Goal: Task Accomplishment & Management: Use online tool/utility

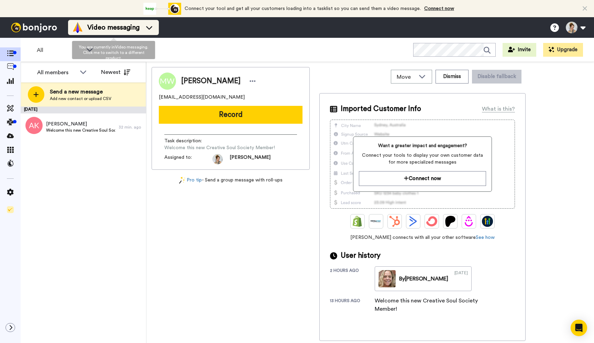
click at [142, 25] on div "Video messaging" at bounding box center [113, 27] width 82 height 11
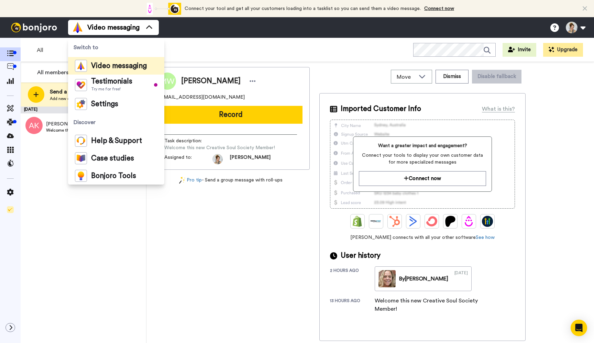
click at [213, 31] on div "Video messaging Switch to Video messaging Testimonials Try me for free! Setting…" at bounding box center [331, 27] width 526 height 21
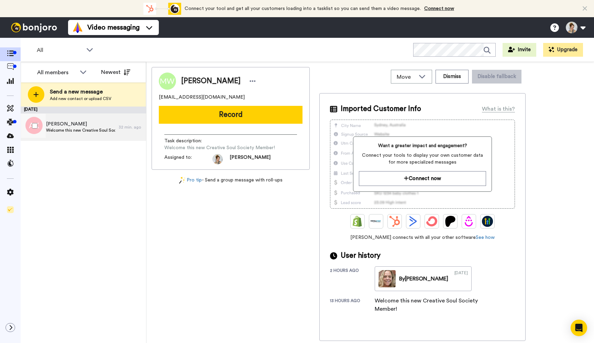
click at [81, 126] on span "Anne Knighten" at bounding box center [80, 124] width 69 height 7
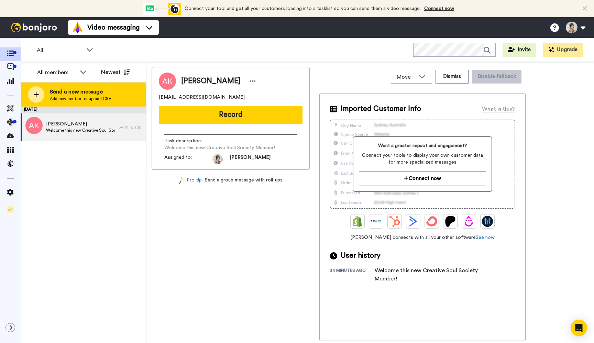
click at [88, 93] on span "Send a new message" at bounding box center [80, 92] width 61 height 8
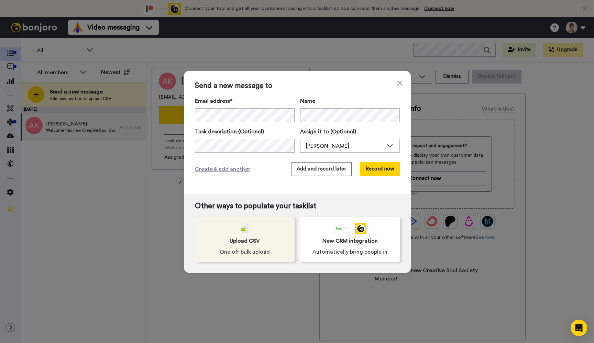
click at [266, 244] on div "Upload CSV One off bulk upload" at bounding box center [245, 239] width 100 height 45
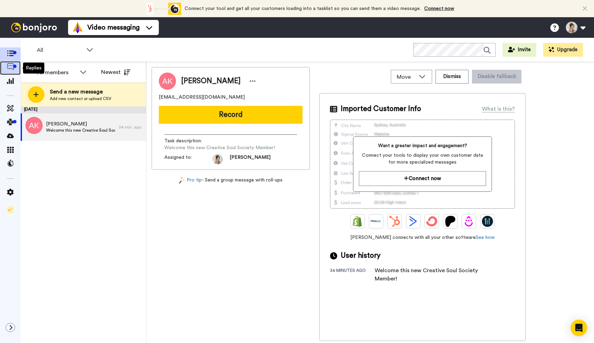
click at [14, 66] on div at bounding box center [14, 66] width 3 height 3
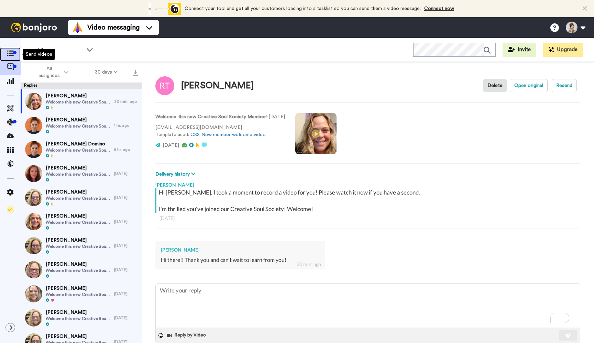
click at [11, 55] on icon at bounding box center [10, 54] width 7 height 6
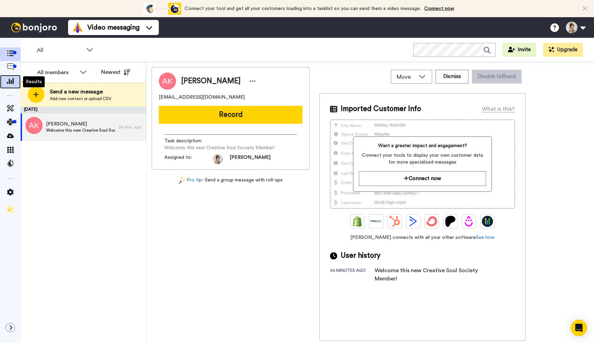
click at [11, 83] on icon at bounding box center [10, 81] width 7 height 6
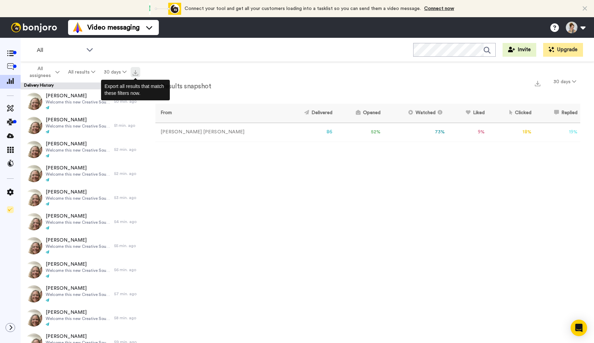
click at [135, 73] on img at bounding box center [135, 72] width 5 height 5
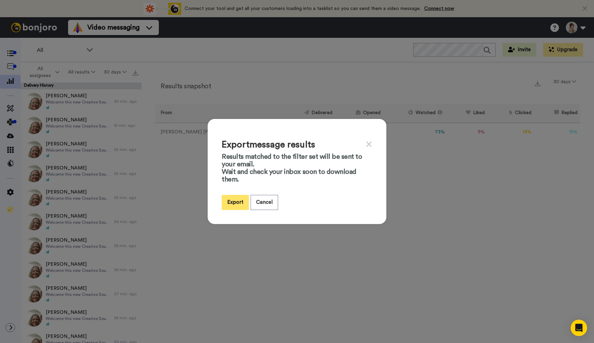
click at [237, 201] on button "Export" at bounding box center [235, 202] width 27 height 15
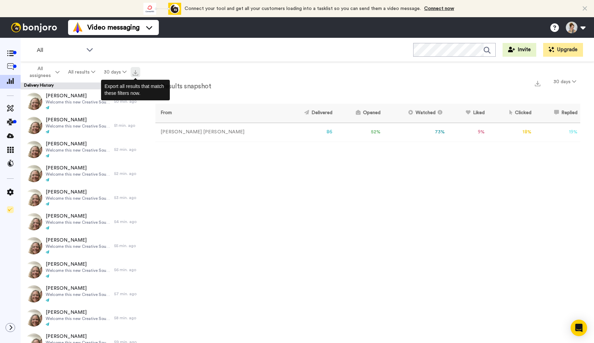
click at [137, 72] on img at bounding box center [135, 72] width 5 height 5
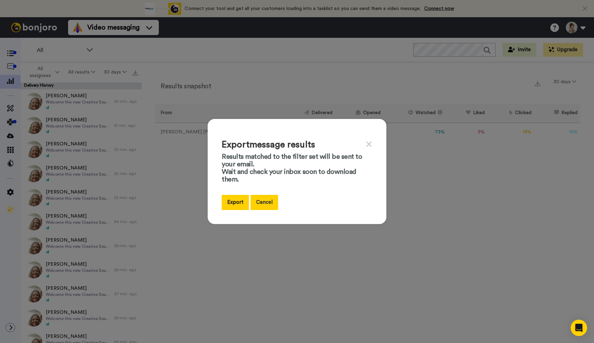
click at [270, 204] on button "Cancel" at bounding box center [263, 202] width 27 height 15
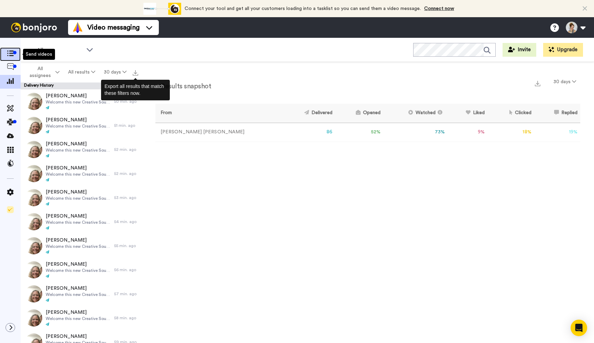
click at [11, 53] on icon at bounding box center [10, 54] width 7 height 6
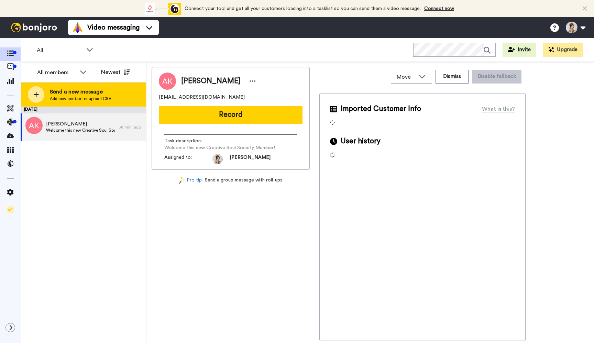
click at [77, 94] on span "Send a new message" at bounding box center [80, 92] width 61 height 8
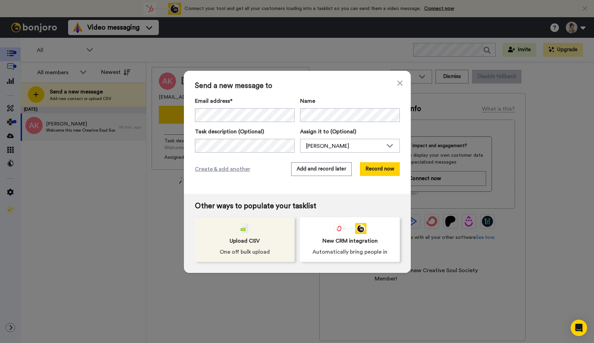
click at [263, 233] on div "Upload CSV One off bulk upload" at bounding box center [245, 239] width 100 height 45
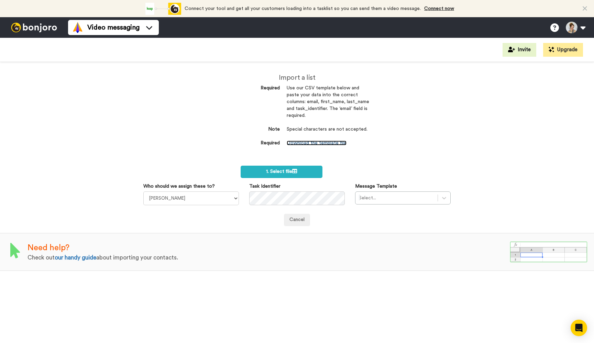
click at [327, 144] on link "Download the template file" at bounding box center [317, 143] width 60 height 5
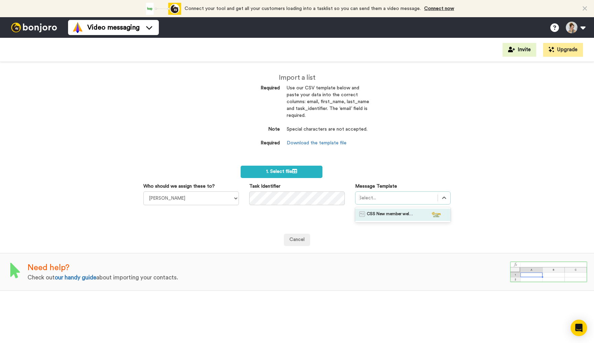
click at [387, 198] on div at bounding box center [396, 198] width 75 height 8
click at [390, 215] on span "CSS New member welcome video" at bounding box center [391, 214] width 48 height 7
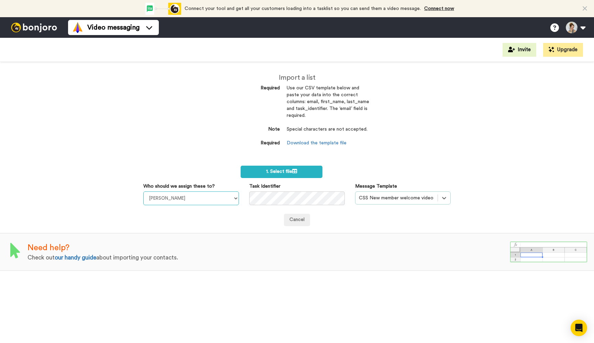
click at [204, 199] on select "John Dani Leah Guzman Misty Hamilton Sandy Karow Connie Dawkins Barbara Dykes D…" at bounding box center [191, 198] width 96 height 14
select select "050e0e51-f6b8-445d-a13d-f5a0a3a9fdb1"
click at [143, 191] on select "John Dani Leah Guzman Misty Hamilton Sandy Karow Connie Dawkins Barbara Dykes D…" at bounding box center [191, 198] width 96 height 14
click at [383, 221] on div "Cancel" at bounding box center [296, 220] width 307 height 12
click at [291, 174] on span "1. Select file" at bounding box center [281, 171] width 31 height 5
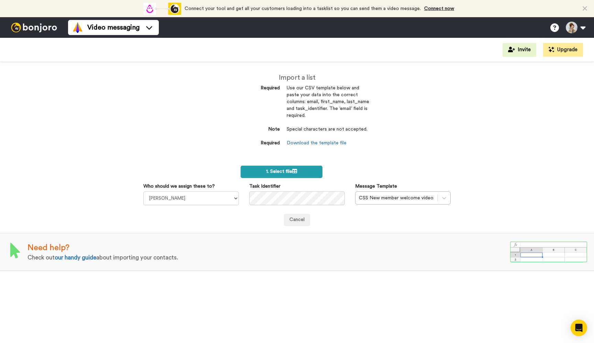
click at [271, 173] on span "1. Select file" at bounding box center [281, 171] width 31 height 5
click at [272, 169] on span "1. Select file" at bounding box center [281, 171] width 31 height 5
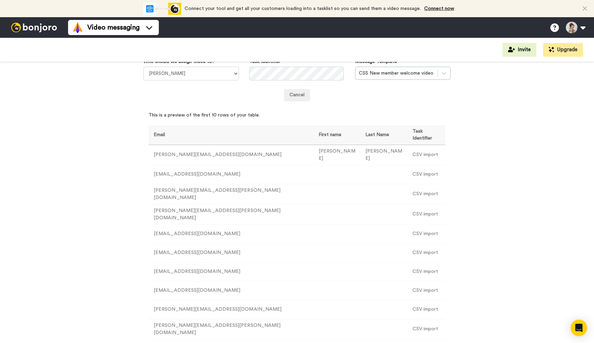
scroll to position [122, 0]
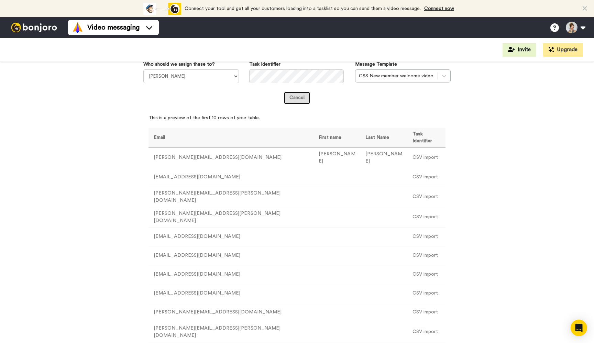
click at [295, 97] on link "Cancel" at bounding box center [297, 98] width 26 height 12
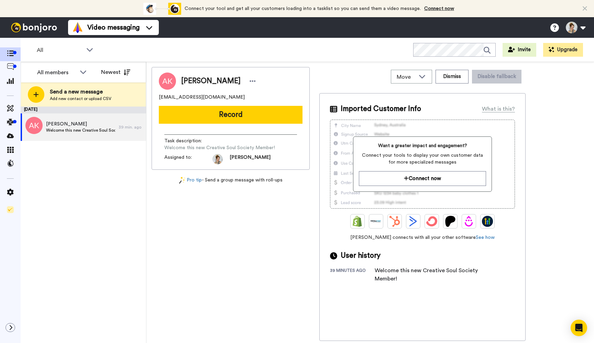
click at [71, 155] on div "[DATE] [PERSON_NAME] Welcome this new Creative Soul Society Member! 39 min. ago" at bounding box center [83, 225] width 125 height 236
click at [11, 85] on span at bounding box center [10, 81] width 21 height 7
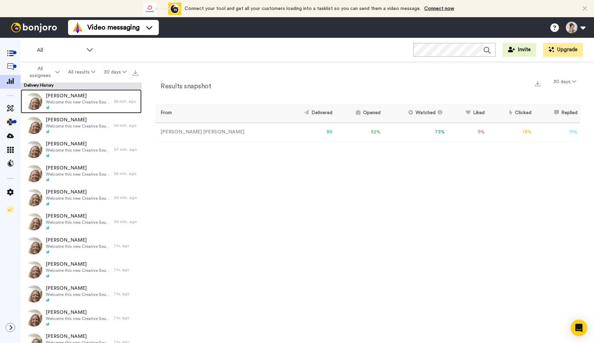
click at [87, 105] on div "Samantha Osborne Welcome this new Creative Soul Society Member!" at bounding box center [78, 101] width 65 height 18
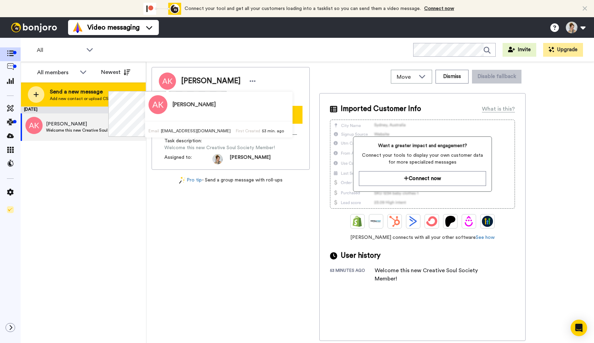
click at [90, 94] on span "Send a new message" at bounding box center [80, 92] width 61 height 8
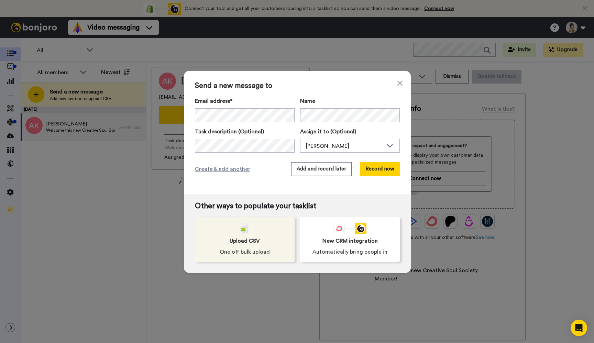
click at [241, 259] on div "Upload CSV One off bulk upload" at bounding box center [245, 239] width 100 height 45
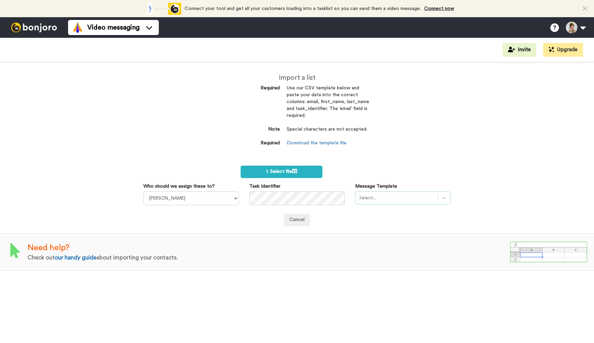
click at [381, 202] on div "Select..." at bounding box center [396, 197] width 82 height 11
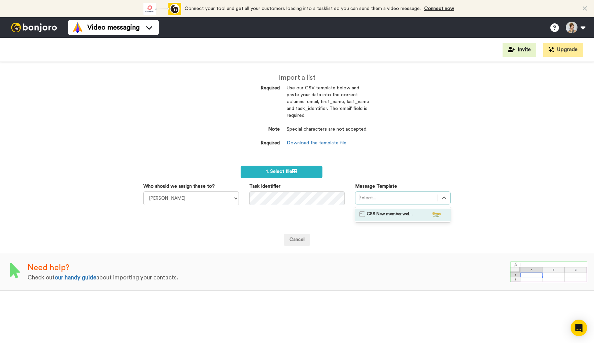
click at [382, 212] on span "CSS New member welcome video" at bounding box center [391, 214] width 48 height 7
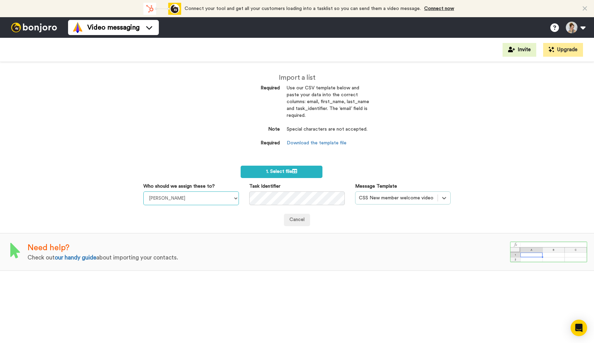
click at [209, 197] on select "John Dani Leah Guzman Misty Hamilton Sandy Karow Connie Dawkins Barbara Dykes D…" at bounding box center [191, 198] width 96 height 14
select select "050e0e51-f6b8-445d-a13d-f5a0a3a9fdb1"
click at [143, 191] on select "John Dani Leah Guzman Misty Hamilton Sandy Karow Connie Dawkins Barbara Dykes D…" at bounding box center [191, 198] width 96 height 14
click at [295, 173] on icon at bounding box center [294, 171] width 5 height 5
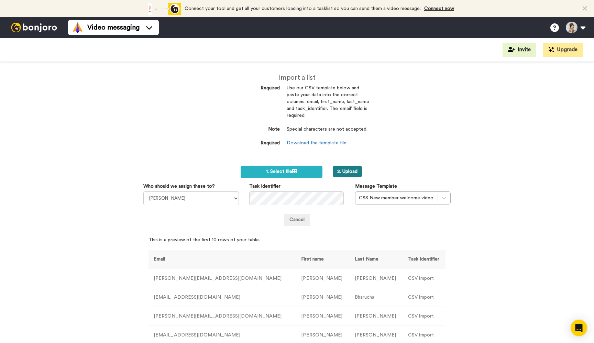
click at [354, 173] on button "2. Upload" at bounding box center [347, 172] width 29 height 12
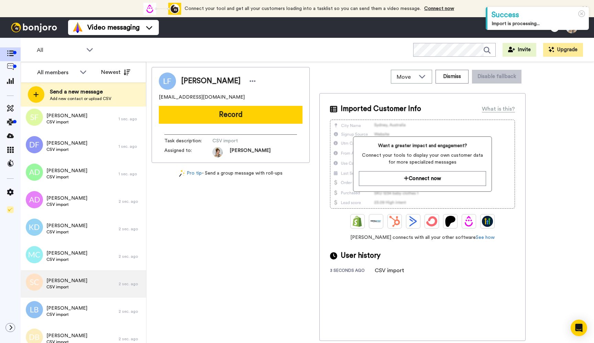
scroll to position [238, 0]
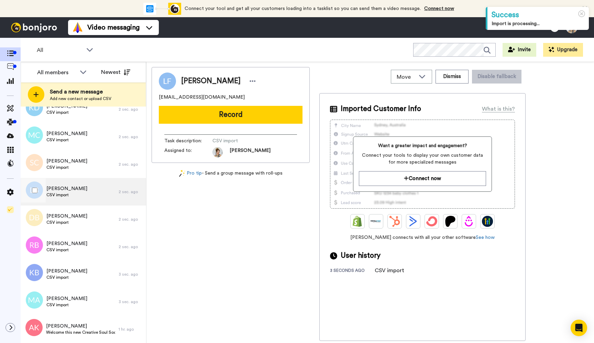
click at [89, 192] on div "[PERSON_NAME] CSV import" at bounding box center [70, 191] width 98 height 27
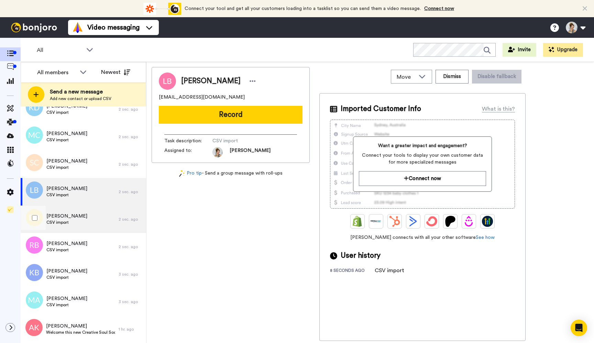
click at [83, 222] on span "CSV import" at bounding box center [66, 222] width 41 height 5
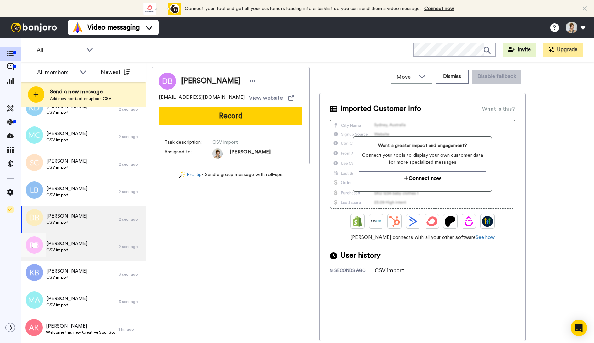
click at [81, 246] on div "[PERSON_NAME] CSV import" at bounding box center [70, 246] width 98 height 27
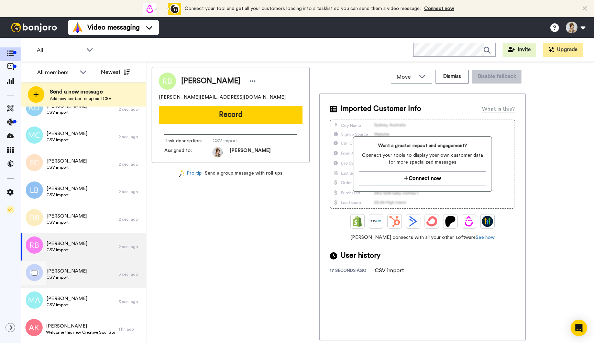
click at [76, 275] on span "CSV import" at bounding box center [66, 277] width 41 height 5
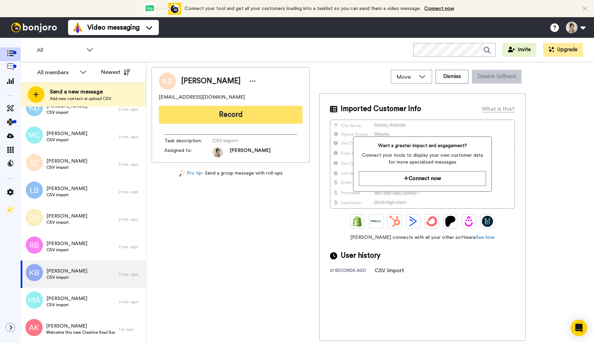
click at [261, 114] on button "Record" at bounding box center [231, 115] width 144 height 18
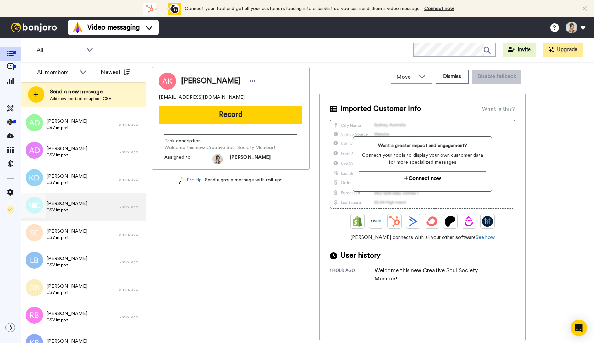
scroll to position [238, 0]
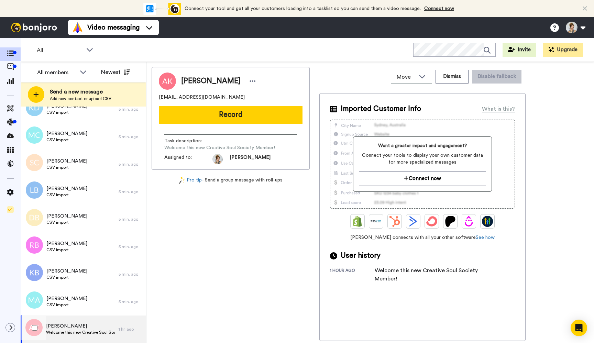
click at [70, 335] on span "Welcome this new Creative Soul Society Member!" at bounding box center [80, 331] width 69 height 5
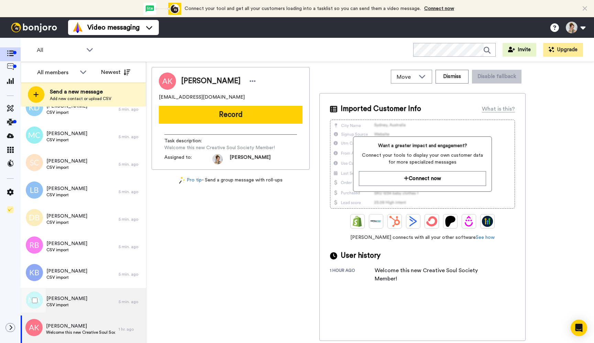
click at [79, 302] on div "[PERSON_NAME] CSV import" at bounding box center [70, 301] width 98 height 27
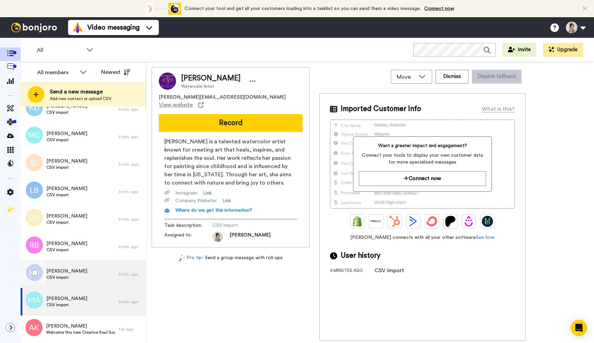
click at [86, 280] on div "[PERSON_NAME] CSV import" at bounding box center [70, 273] width 98 height 27
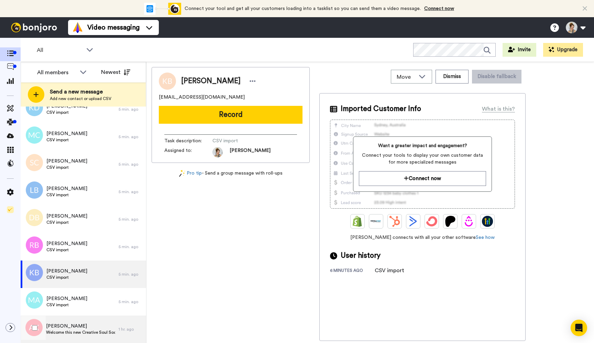
click at [73, 328] on span "[PERSON_NAME]" at bounding box center [80, 326] width 69 height 7
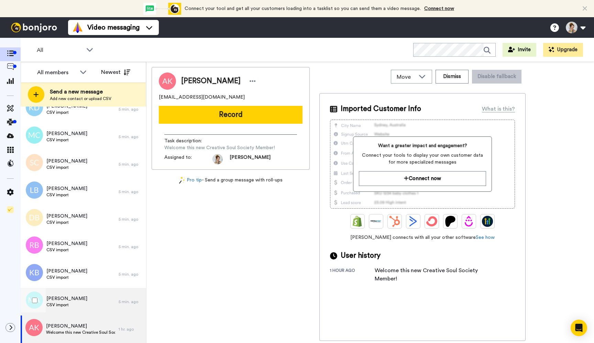
click at [76, 312] on div "[PERSON_NAME] CSV import" at bounding box center [70, 301] width 98 height 27
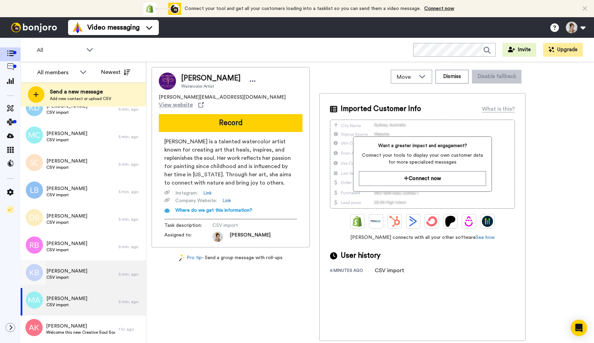
click at [76, 279] on span "CSV import" at bounding box center [66, 277] width 41 height 5
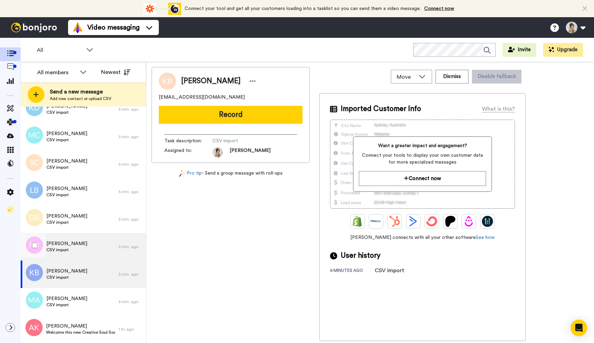
click at [78, 245] on div "[PERSON_NAME] CSV import" at bounding box center [70, 246] width 98 height 27
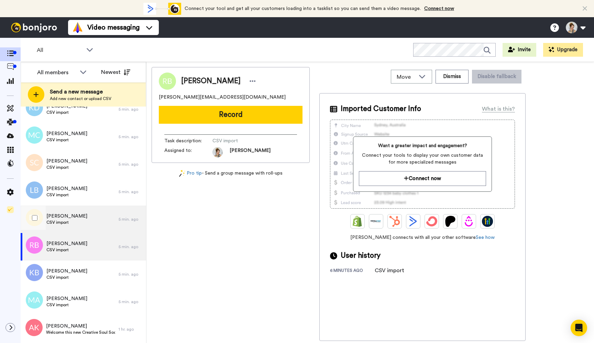
click at [80, 218] on span "[PERSON_NAME]" at bounding box center [66, 216] width 41 height 7
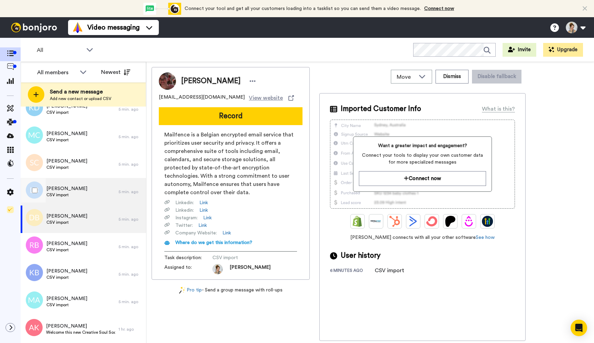
click at [83, 190] on div "[PERSON_NAME] CSV import" at bounding box center [70, 191] width 98 height 27
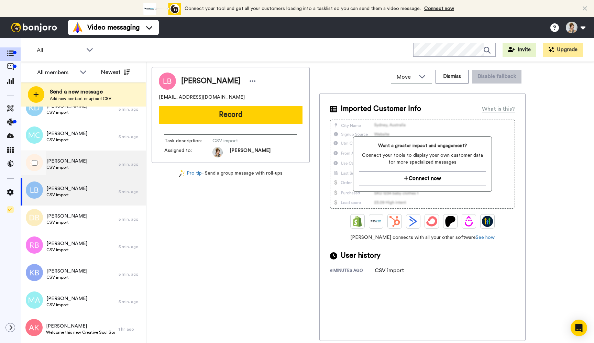
click at [85, 164] on div "[PERSON_NAME] CSV import" at bounding box center [70, 163] width 98 height 27
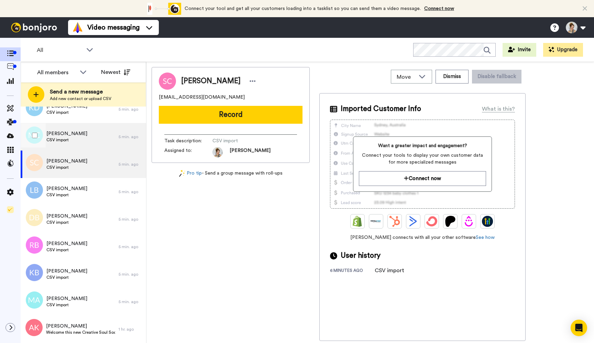
click at [93, 135] on div "[PERSON_NAME] CSV import" at bounding box center [70, 136] width 98 height 27
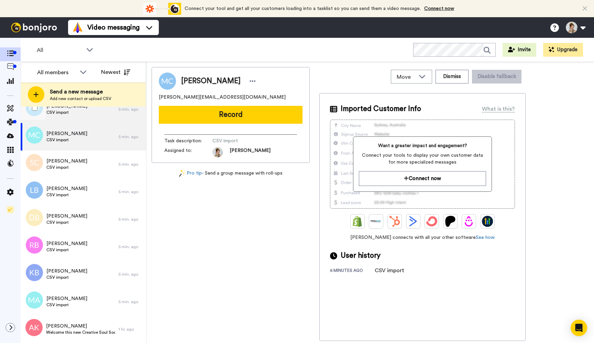
click at [87, 115] on div "[PERSON_NAME] CSV import" at bounding box center [70, 109] width 98 height 27
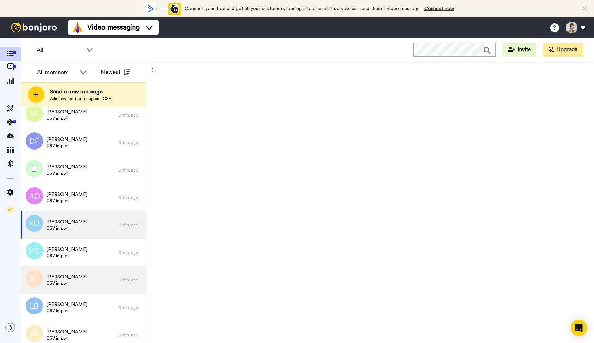
scroll to position [119, 0]
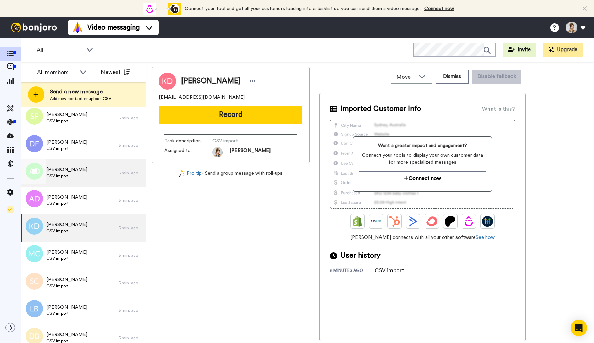
click at [71, 171] on span "[PERSON_NAME]" at bounding box center [66, 169] width 41 height 7
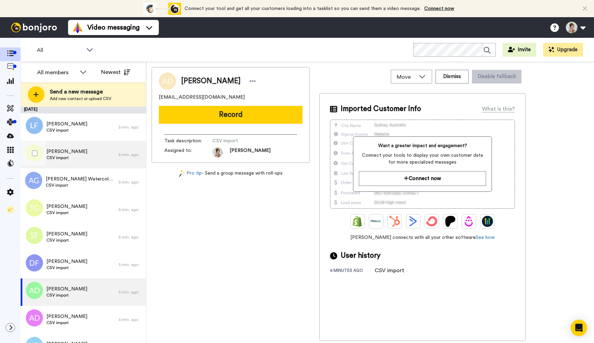
click at [75, 151] on span "[PERSON_NAME]" at bounding box center [66, 151] width 41 height 7
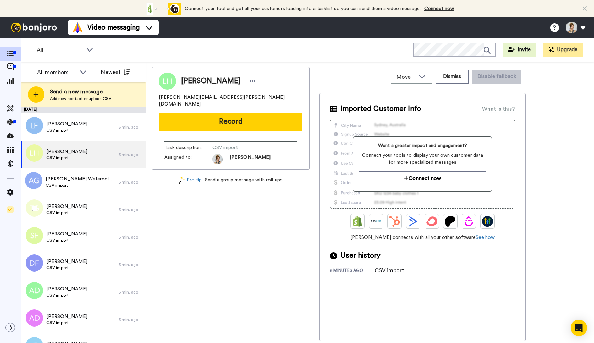
scroll to position [238, 0]
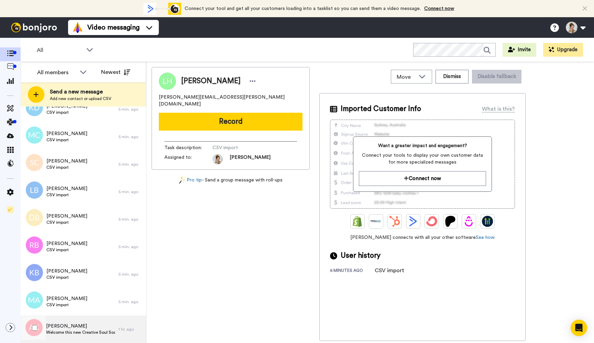
click at [83, 321] on div "[PERSON_NAME] Welcome this new Creative Soul Society Member!" at bounding box center [70, 328] width 98 height 27
